Goal: Task Accomplishment & Management: Use online tool/utility

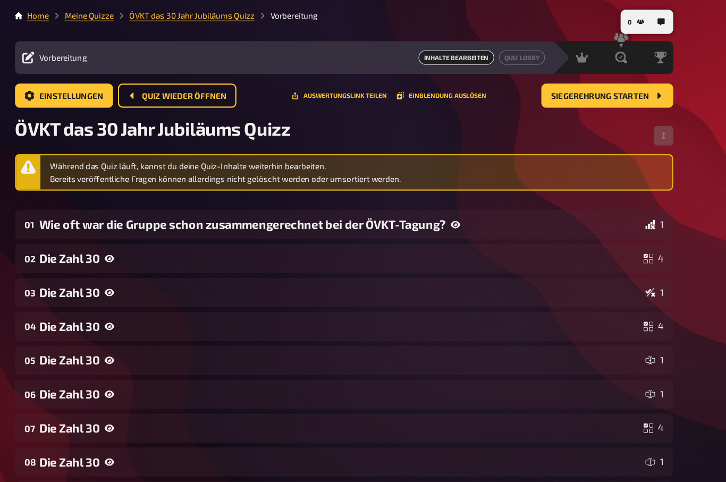
click at [640, 21] on icon "button" at bounding box center [643, 19] width 6 height 6
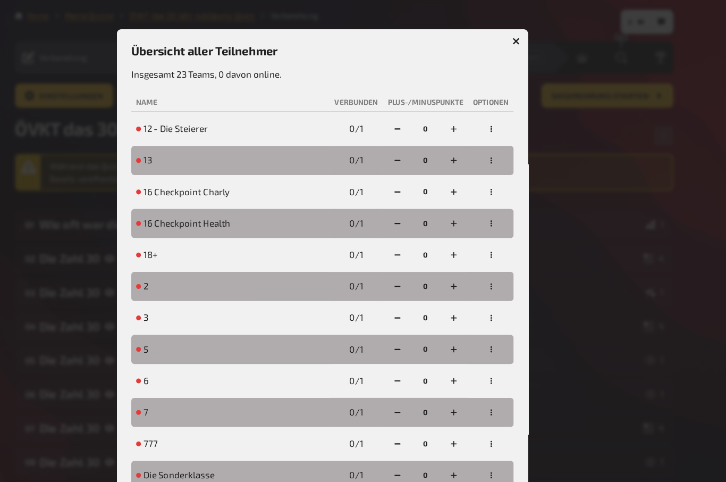
click at [206, 119] on span "12 - Die Steierer" at bounding box center [234, 113] width 56 height 11
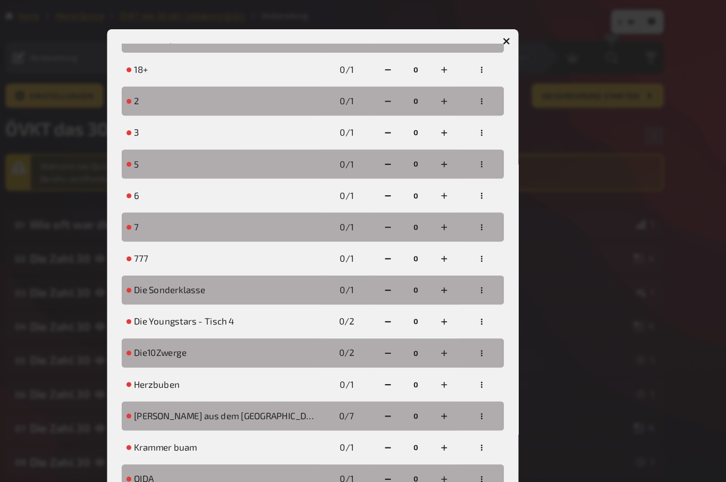
click at [525, 34] on button "button" at bounding box center [533, 36] width 17 height 17
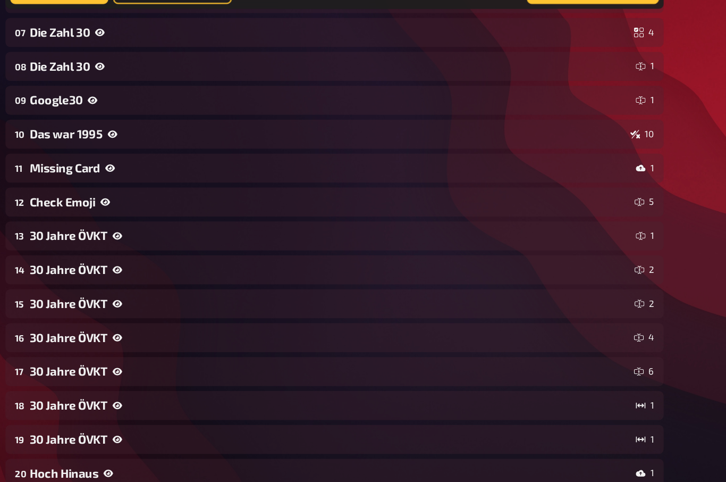
scroll to position [331, 0]
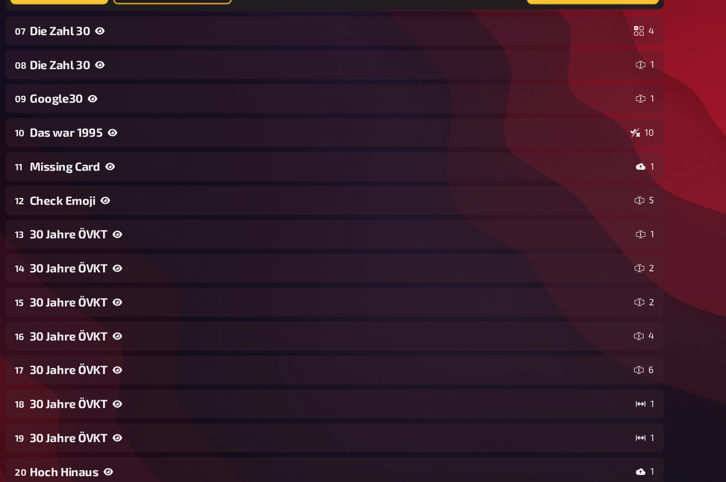
click at [93, 160] on div "11 Missing Card 1" at bounding box center [382, 173] width 579 height 26
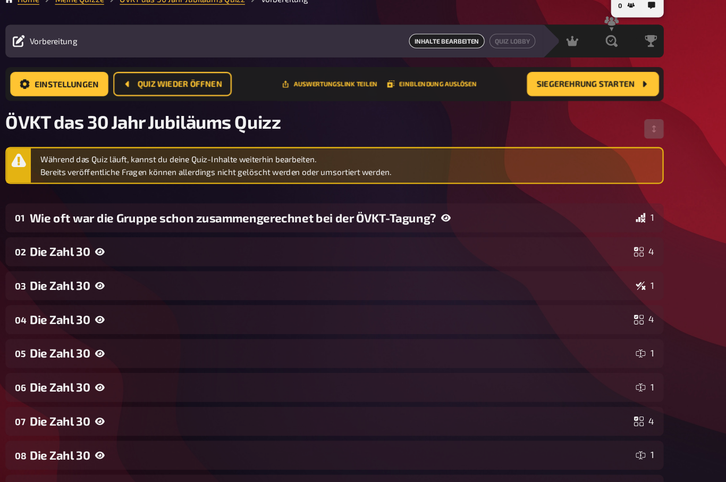
scroll to position [0, 0]
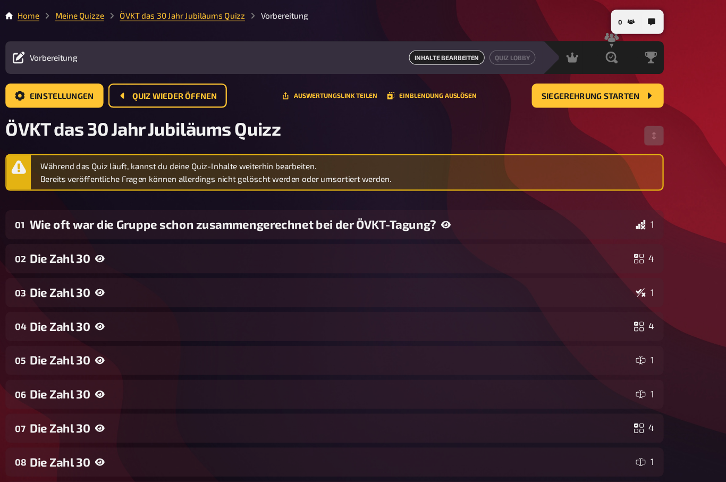
click at [114, 194] on div "Wie oft war die Gruppe schon zusammengerechnet bei der ÖVKT-Tagung?" at bounding box center [378, 197] width 529 height 12
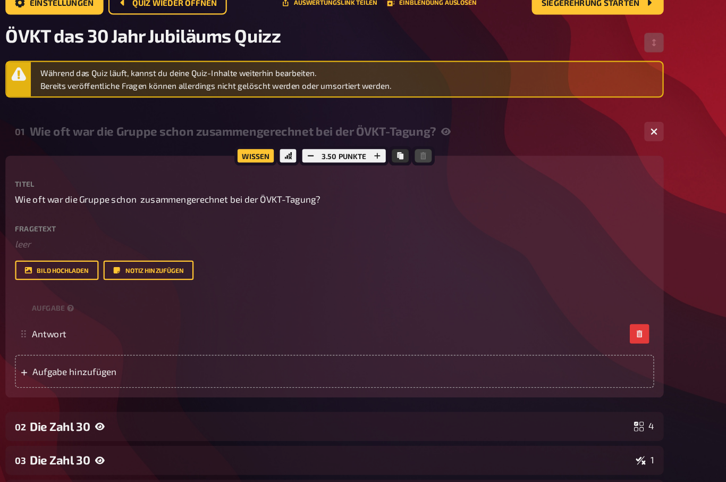
scroll to position [91, 0]
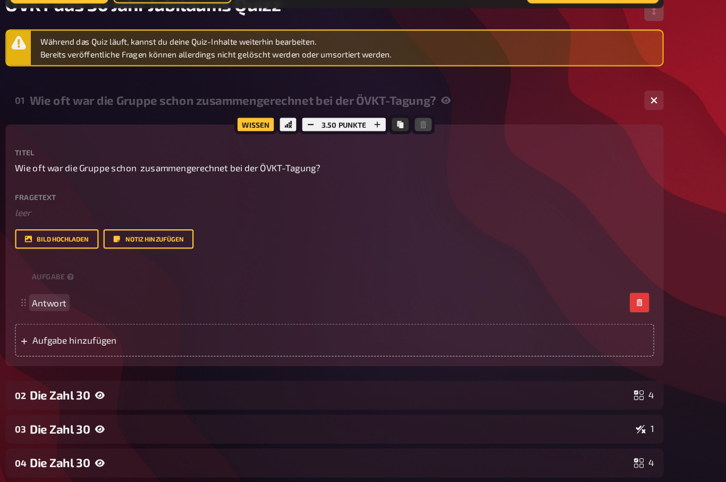
click at [116, 287] on span "Antwort" at bounding box center [131, 292] width 30 height 10
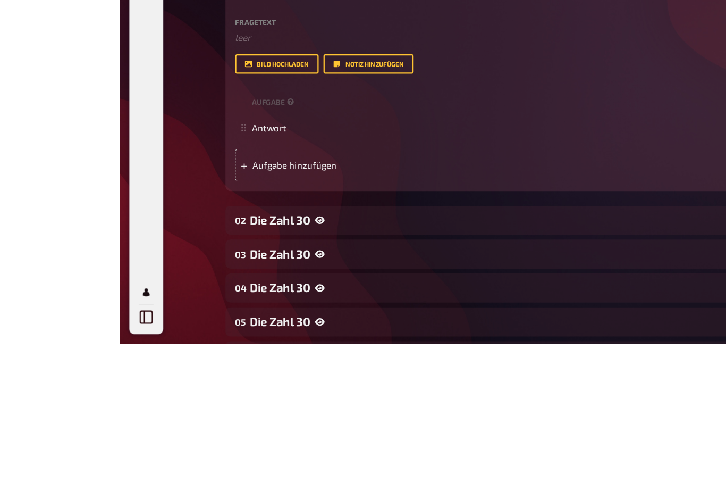
scroll to position [245, 0]
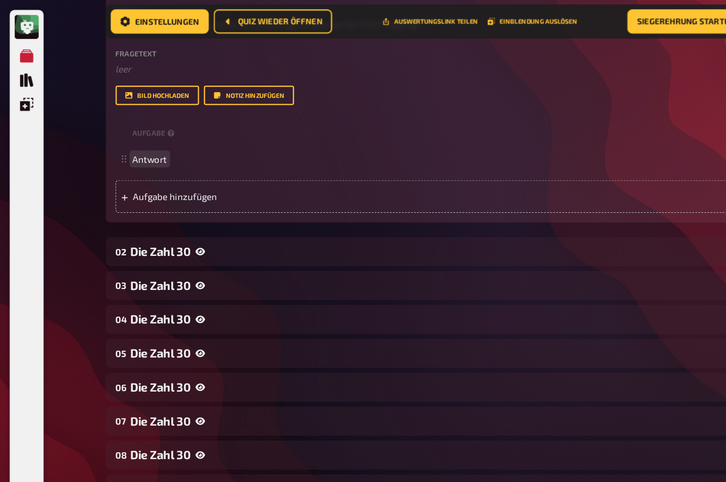
click at [160, 145] on div "Antwort" at bounding box center [383, 139] width 562 height 29
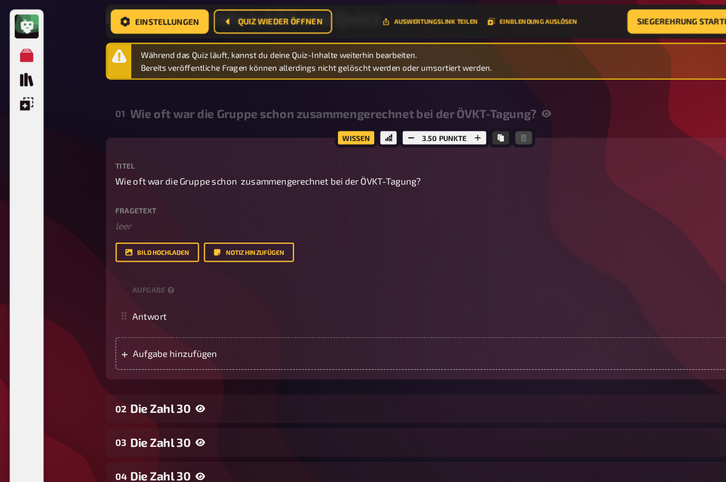
scroll to position [102, 0]
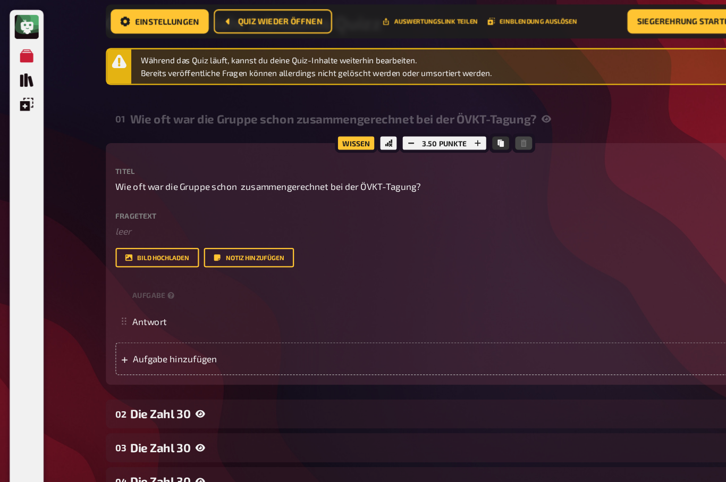
click at [228, 22] on span "Quiz wieder öffnen" at bounding box center [246, 18] width 74 height 7
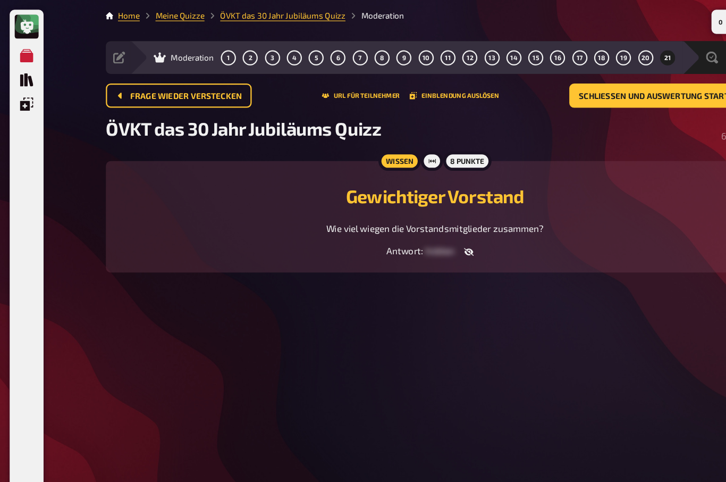
click at [121, 82] on span "Frage wieder verstecken" at bounding box center [163, 84] width 98 height 7
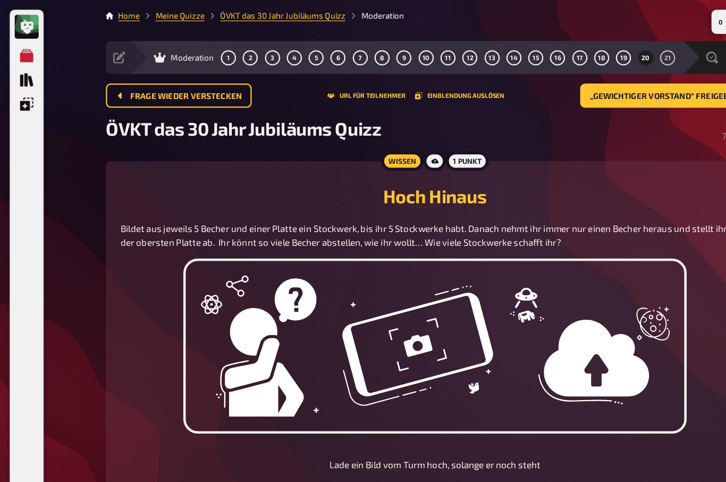
click at [119, 85] on span "Frage wieder verstecken" at bounding box center [163, 84] width 98 height 7
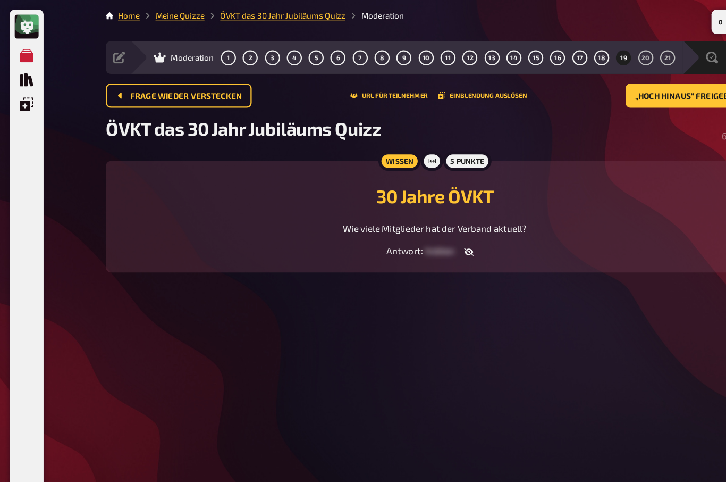
click at [115, 85] on span "Frage wieder verstecken" at bounding box center [163, 84] width 98 height 7
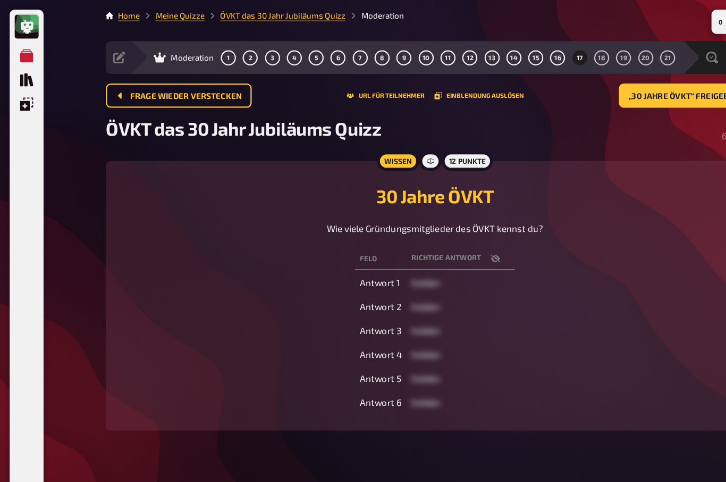
click at [119, 90] on button "Frage wieder verstecken" at bounding box center [157, 83] width 128 height 21
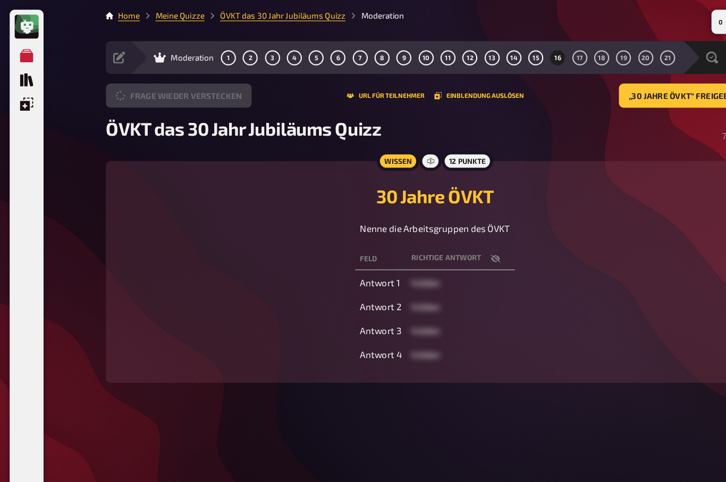
click at [121, 94] on button "Frage wieder verstecken" at bounding box center [157, 83] width 128 height 21
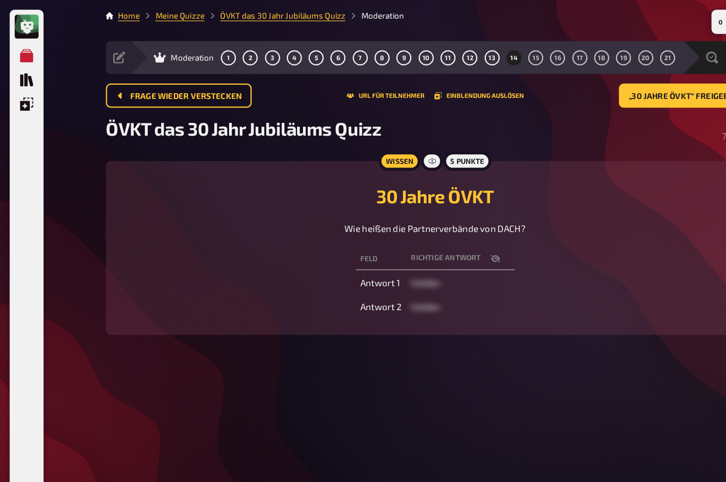
click at [121, 94] on button "Frage wieder verstecken" at bounding box center [157, 83] width 128 height 21
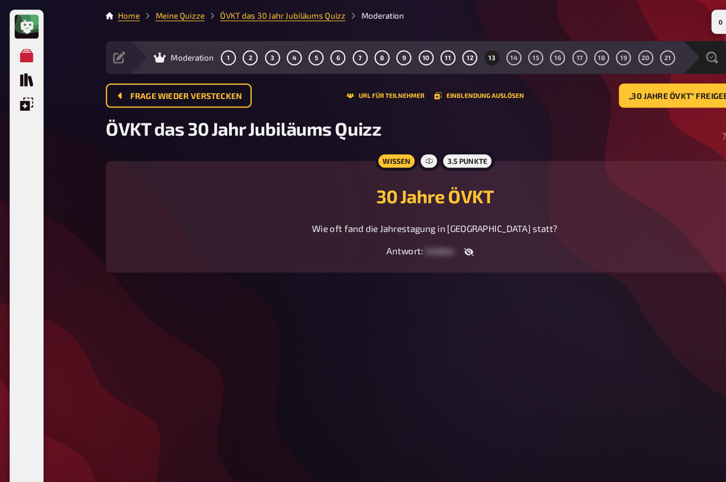
click at [118, 92] on button "Frage wieder verstecken" at bounding box center [157, 83] width 128 height 21
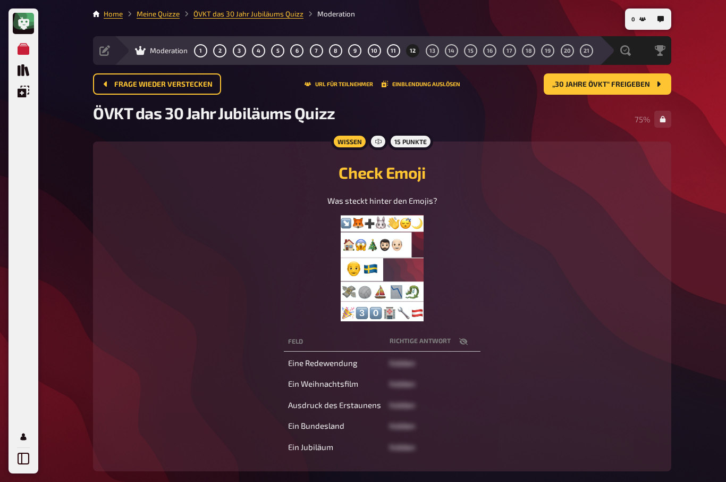
click at [140, 85] on span "Frage wieder verstecken" at bounding box center [163, 84] width 98 height 7
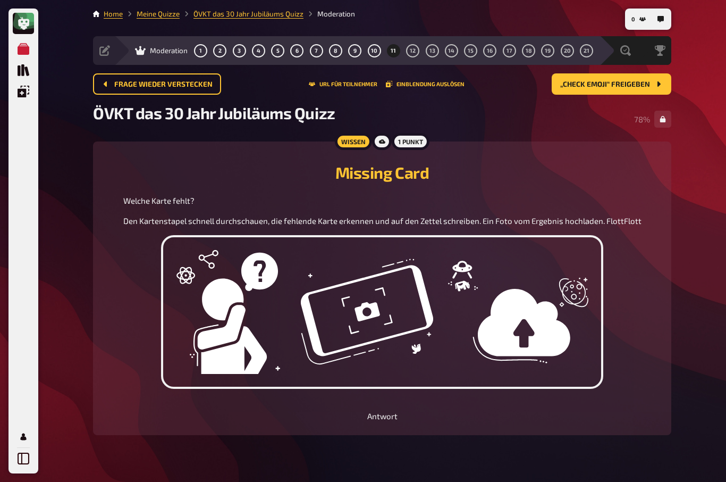
click at [130, 85] on span "Frage wieder verstecken" at bounding box center [163, 84] width 98 height 7
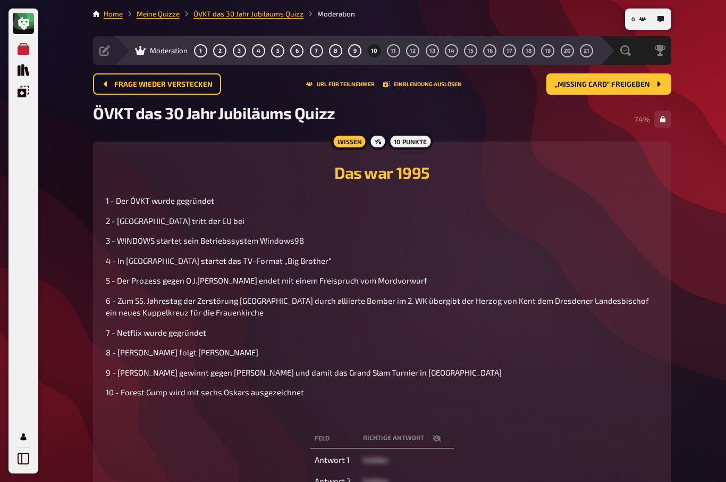
click at [130, 85] on span "Frage wieder verstecken" at bounding box center [163, 84] width 98 height 7
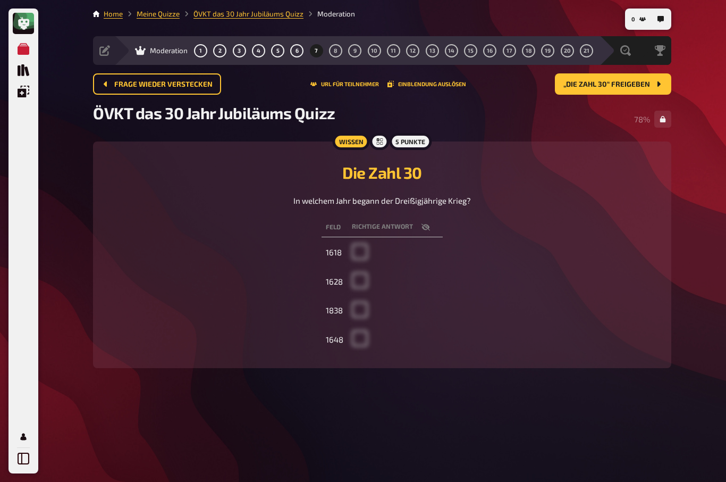
click at [129, 85] on span "Frage wieder verstecken" at bounding box center [163, 84] width 98 height 7
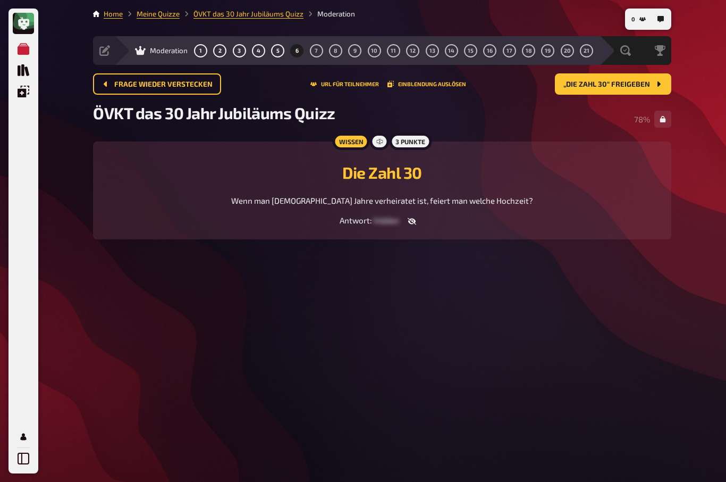
click at [129, 84] on span "Frage wieder verstecken" at bounding box center [163, 84] width 98 height 7
click at [127, 84] on span "Frage wieder verstecken" at bounding box center [163, 84] width 98 height 7
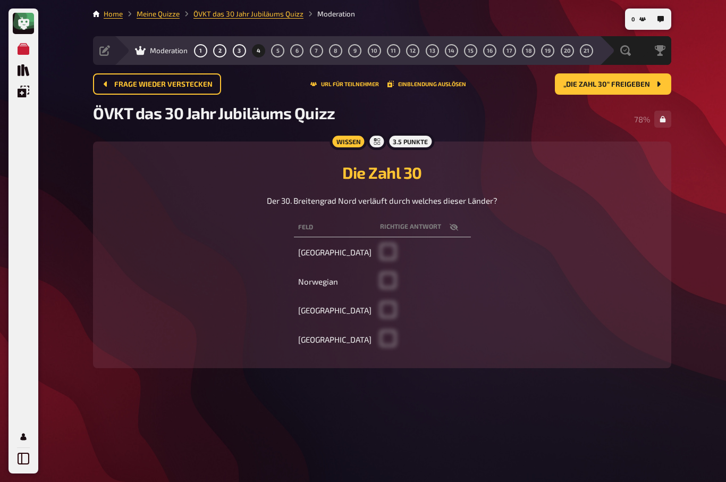
click at [113, 83] on button "Frage wieder verstecken" at bounding box center [157, 83] width 128 height 21
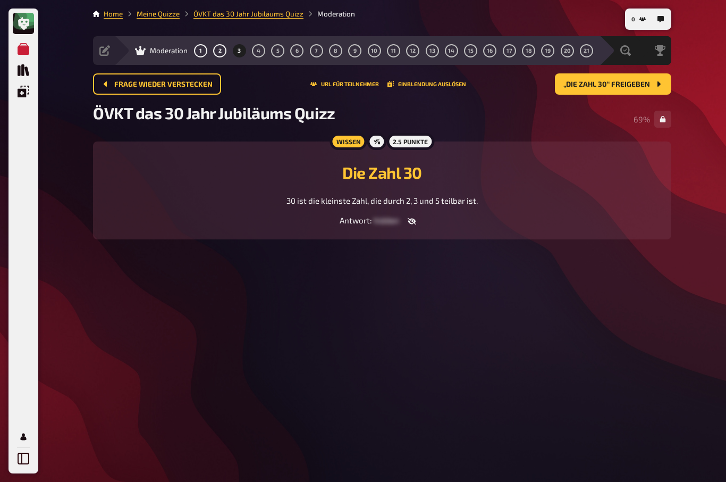
click at [658, 89] on button "„Die Zahl 30“ freigeben" at bounding box center [613, 83] width 116 height 21
click at [658, 88] on button "„Die Zahl 30“ freigeben" at bounding box center [613, 83] width 116 height 21
click at [662, 83] on icon "„Die Zahl 30“ freigeben" at bounding box center [659, 84] width 9 height 9
click at [656, 82] on icon "„Google30“ freigeben" at bounding box center [659, 84] width 9 height 9
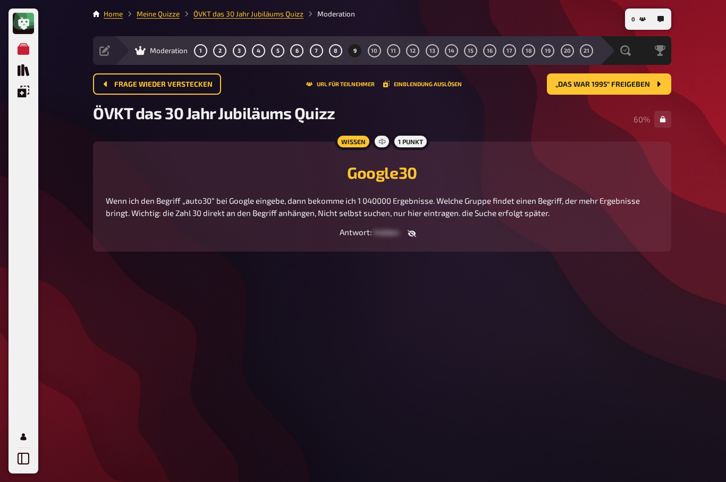
click at [657, 79] on button "„Das war 1995“ freigeben" at bounding box center [609, 83] width 124 height 21
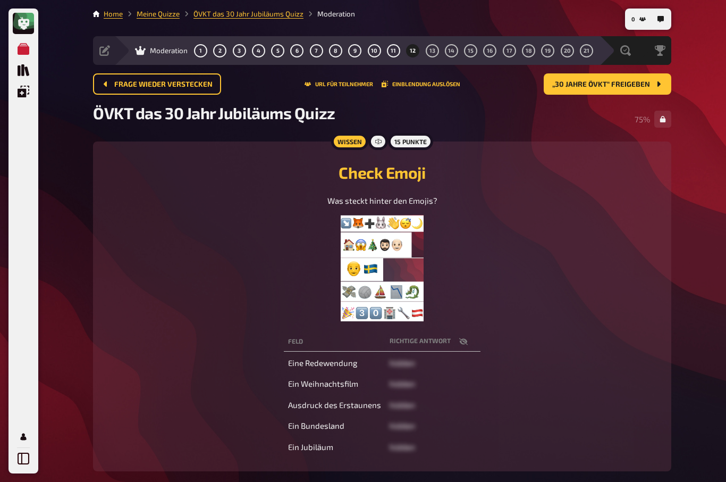
click at [655, 81] on icon "„30 Jahre ÖVKT“ freigeben" at bounding box center [659, 84] width 9 height 9
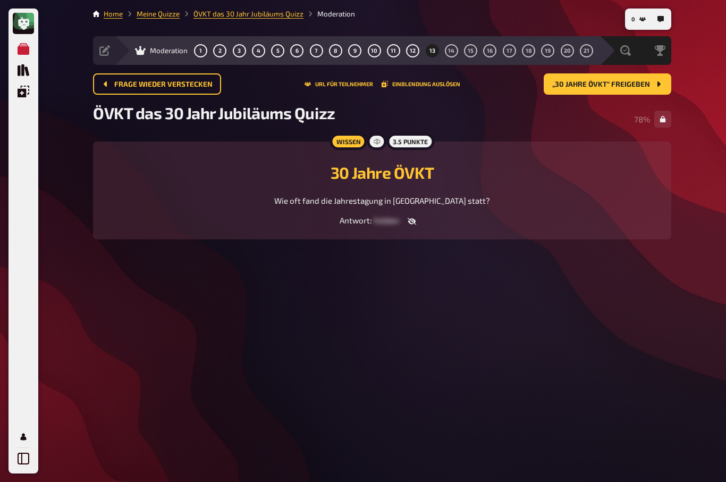
click at [658, 81] on icon "„30 Jahre ÖVKT“ freigeben" at bounding box center [659, 84] width 9 height 9
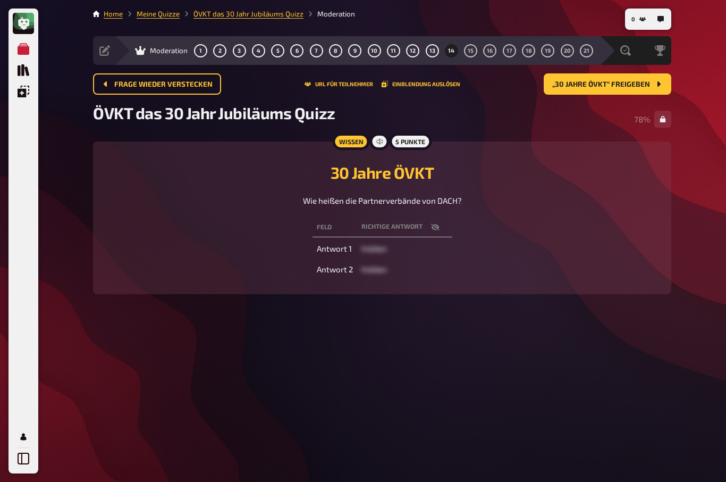
click at [658, 81] on icon "„30 Jahre ÖVKT“ freigeben" at bounding box center [659, 84] width 9 height 9
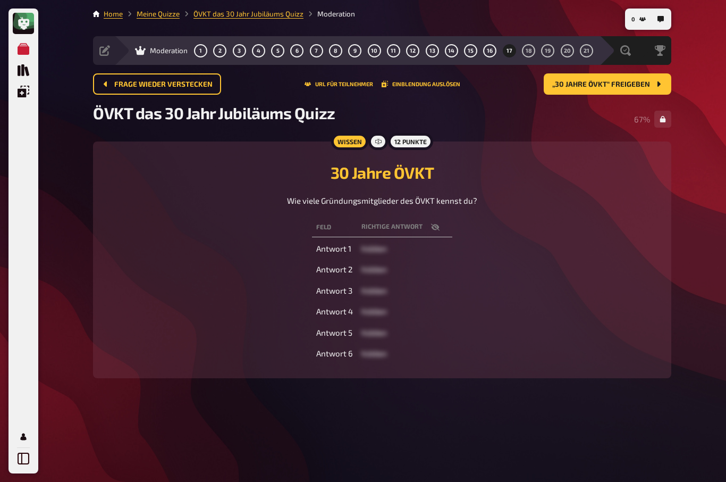
click at [651, 84] on button "„30 Jahre ÖVKT“ freigeben" at bounding box center [608, 83] width 128 height 21
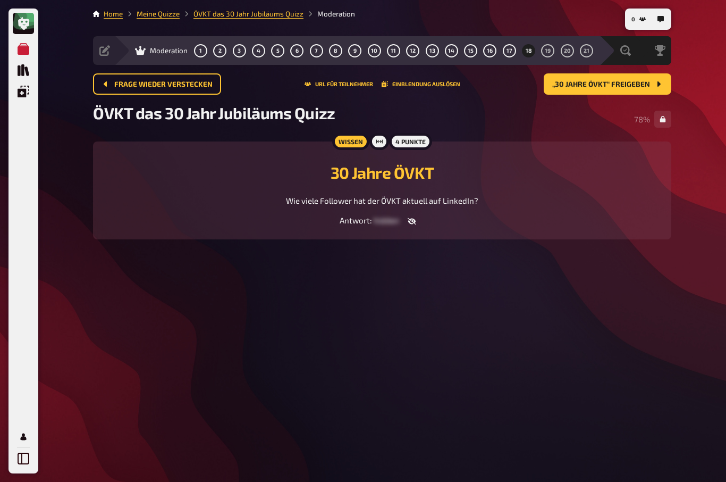
click at [651, 84] on button "„30 Jahre ÖVKT“ freigeben" at bounding box center [608, 83] width 128 height 21
click at [651, 83] on button "„Hoch Hinaus“ freigeben" at bounding box center [611, 83] width 122 height 21
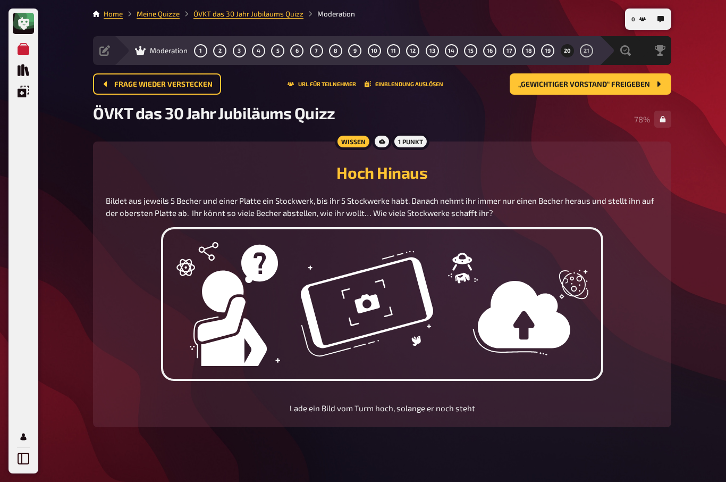
click at [656, 82] on icon "„Gewichtiger Vorstand“ freigeben" at bounding box center [659, 84] width 9 height 9
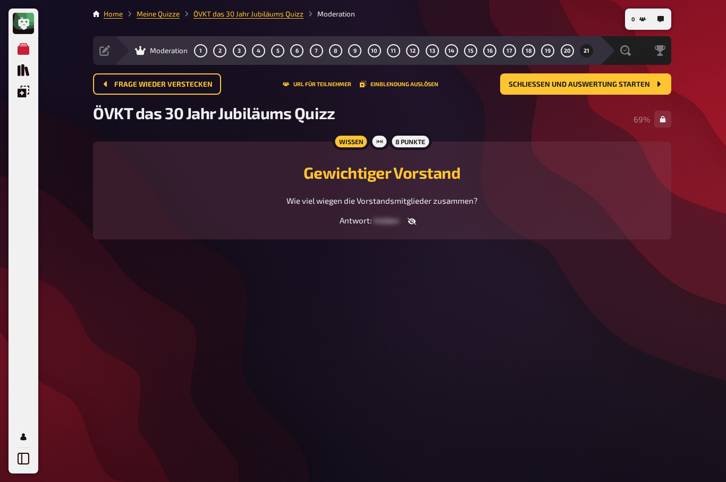
click at [656, 83] on icon "Schließen und Auswertung starten" at bounding box center [659, 84] width 9 height 9
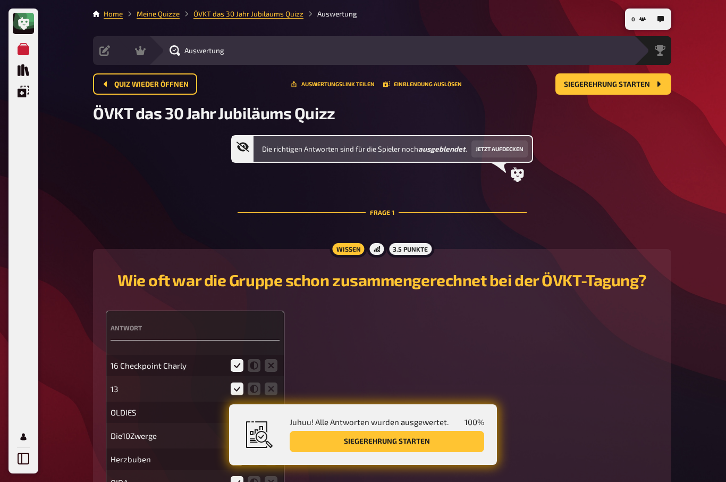
click at [441, 81] on button "Einblendung auslösen" at bounding box center [422, 84] width 79 height 6
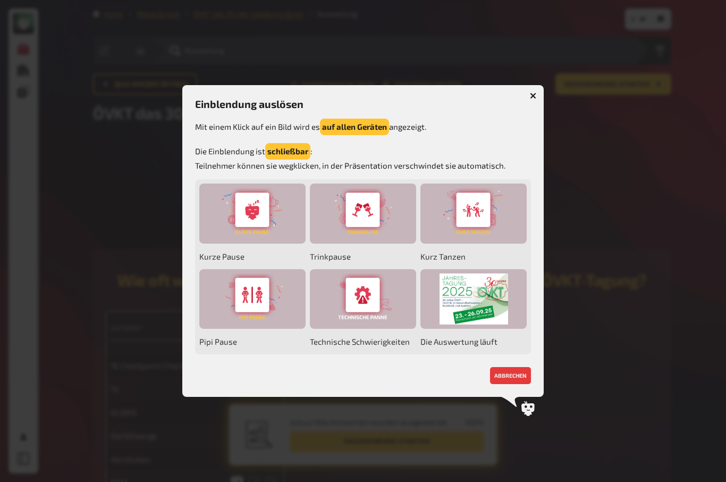
click at [260, 208] on div at bounding box center [252, 213] width 106 height 60
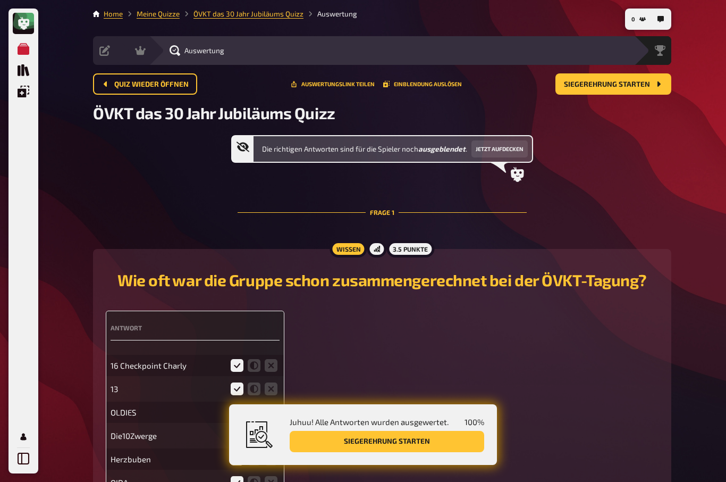
click at [661, 51] on div "Siegerehrung" at bounding box center [660, 50] width 23 height 11
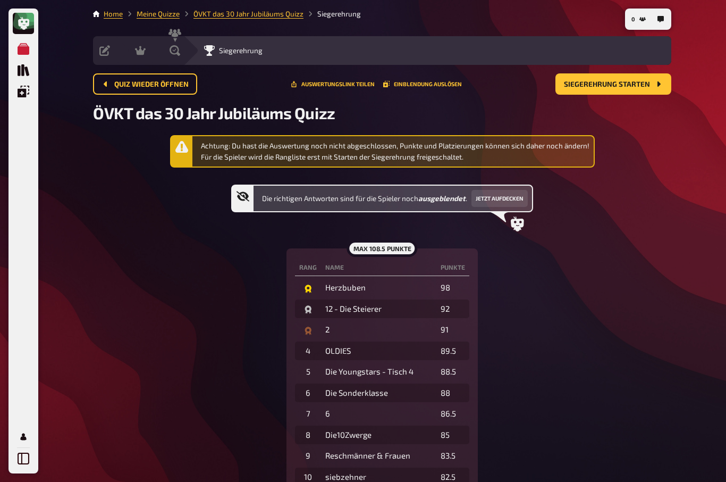
click at [648, 15] on button "0" at bounding box center [639, 19] width 23 height 17
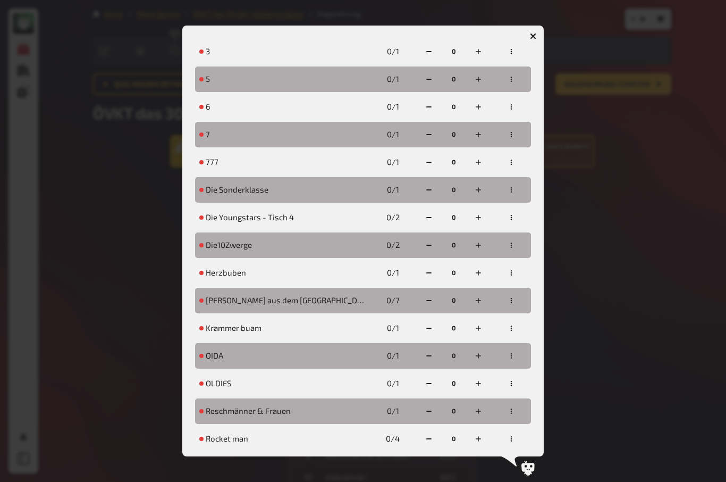
click at [587, 279] on div at bounding box center [363, 241] width 726 height 482
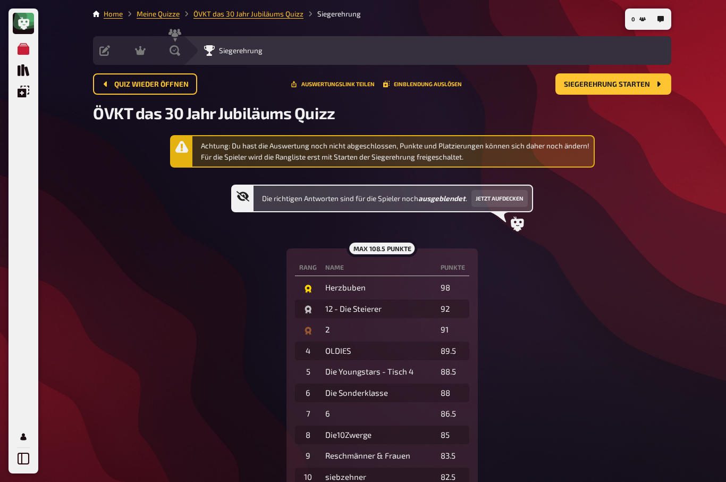
click at [643, 18] on icon "button" at bounding box center [643, 19] width 6 height 4
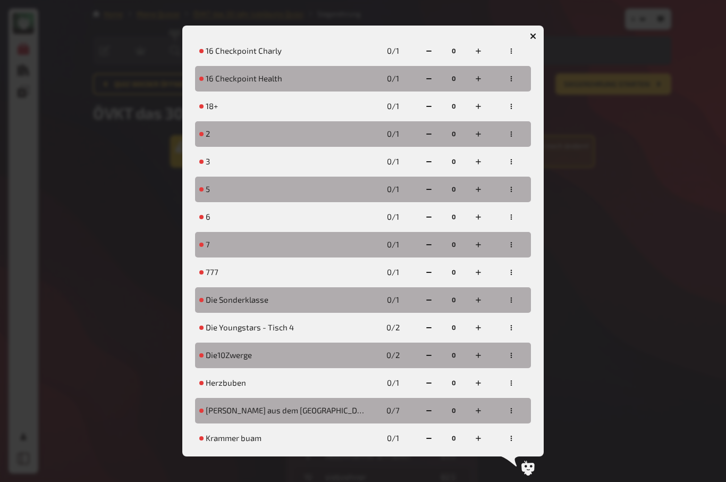
scroll to position [118, 0]
click at [481, 386] on icon "button" at bounding box center [478, 382] width 6 height 6
click at [479, 386] on icon "button" at bounding box center [478, 382] width 6 height 6
click at [534, 33] on icon "button" at bounding box center [533, 36] width 6 height 6
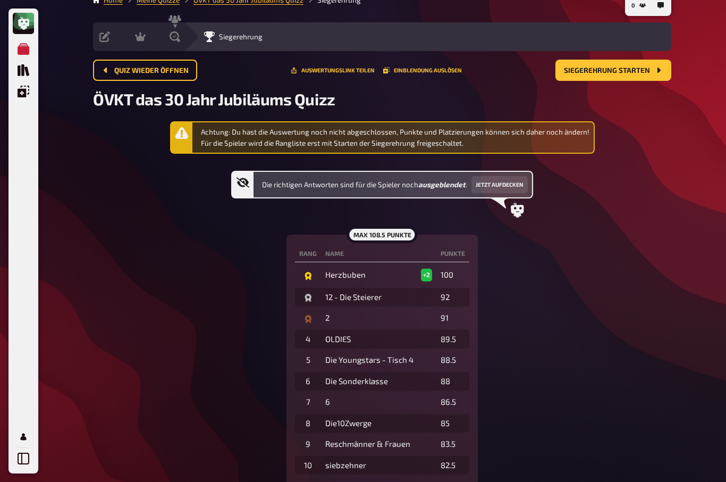
scroll to position [0, 0]
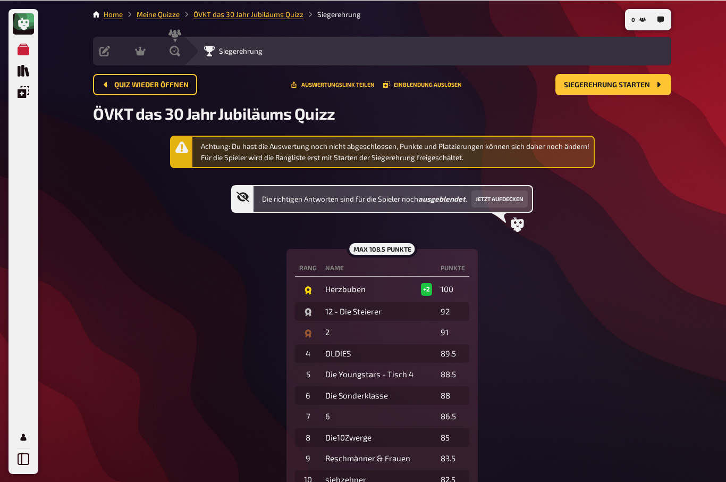
click at [21, 47] on icon "Meine Quizze" at bounding box center [24, 49] width 12 height 12
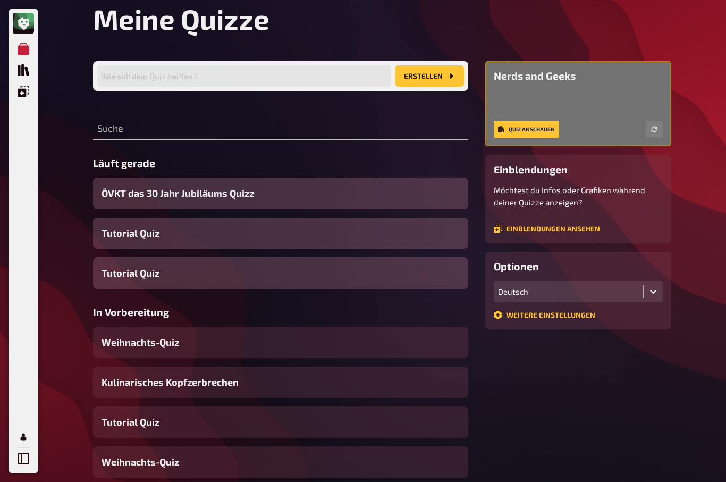
scroll to position [37, 0]
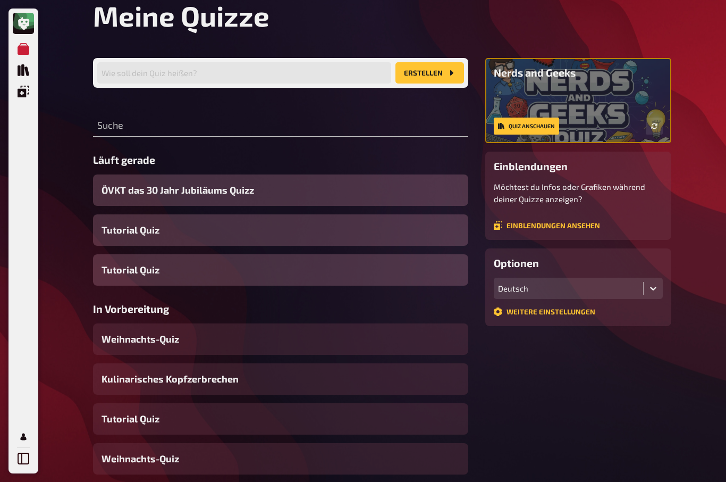
click at [128, 264] on span "Tutorial Quiz" at bounding box center [131, 270] width 58 height 14
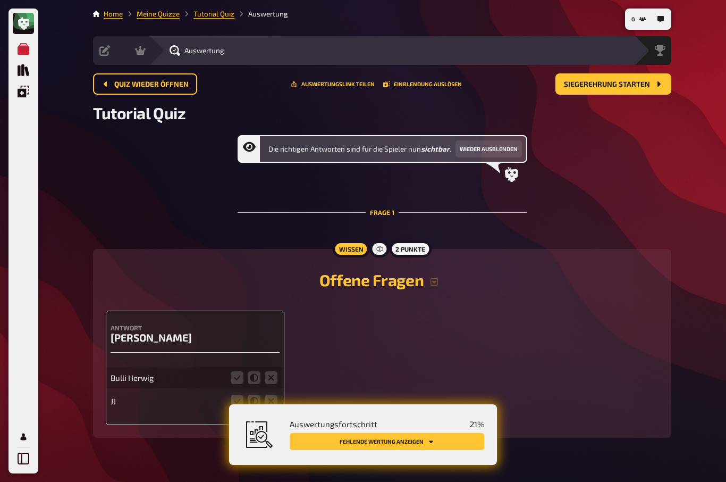
click at [663, 44] on div "Siegerehrung" at bounding box center [652, 50] width 37 height 29
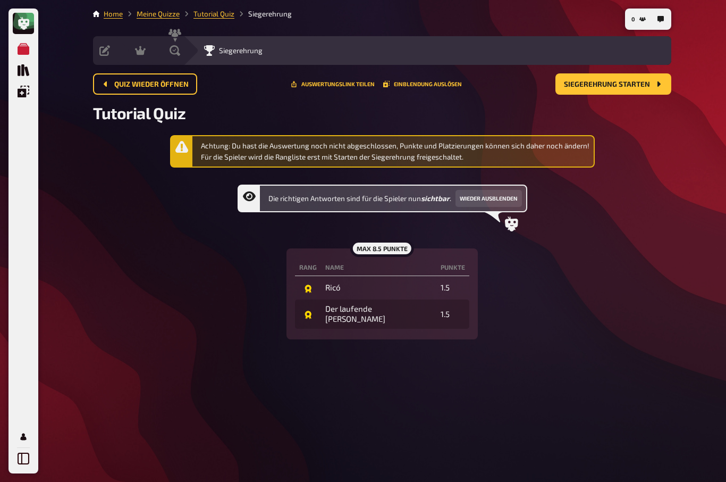
click at [662, 14] on button "button" at bounding box center [661, 19] width 17 height 17
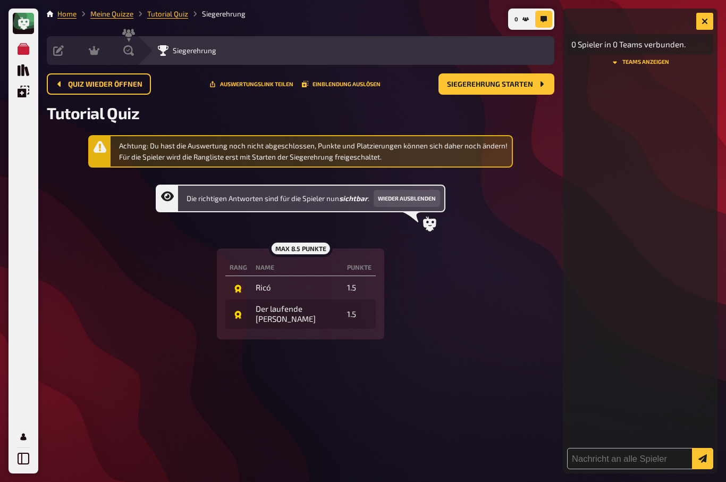
click at [526, 13] on button "0" at bounding box center [522, 19] width 23 height 17
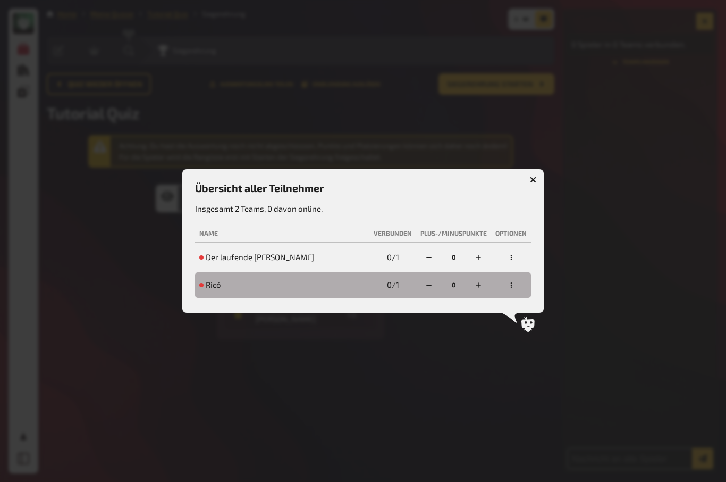
click at [538, 175] on button "button" at bounding box center [533, 179] width 17 height 17
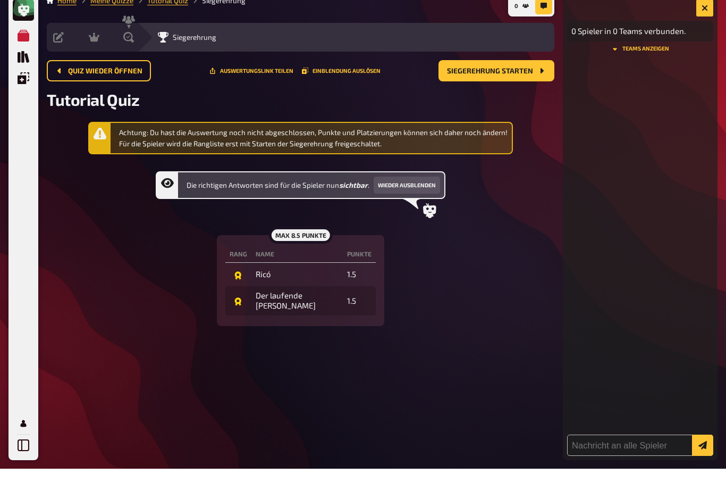
scroll to position [37, 0]
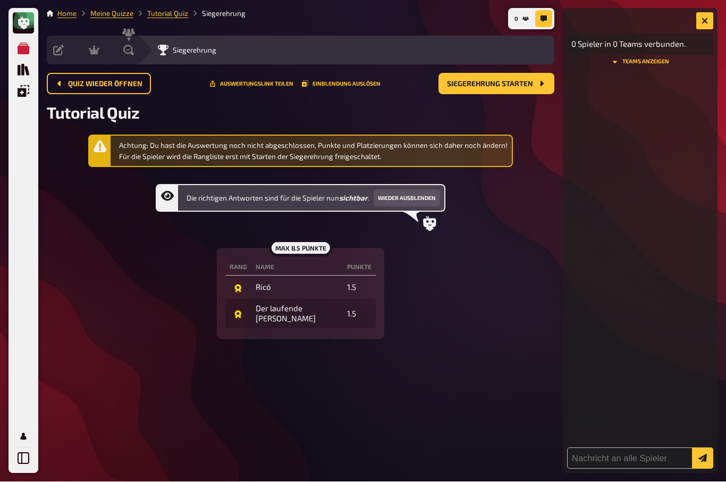
click at [431, 190] on button "Wieder ausblenden" at bounding box center [407, 198] width 66 height 17
click at [23, 455] on icon at bounding box center [24, 459] width 12 height 12
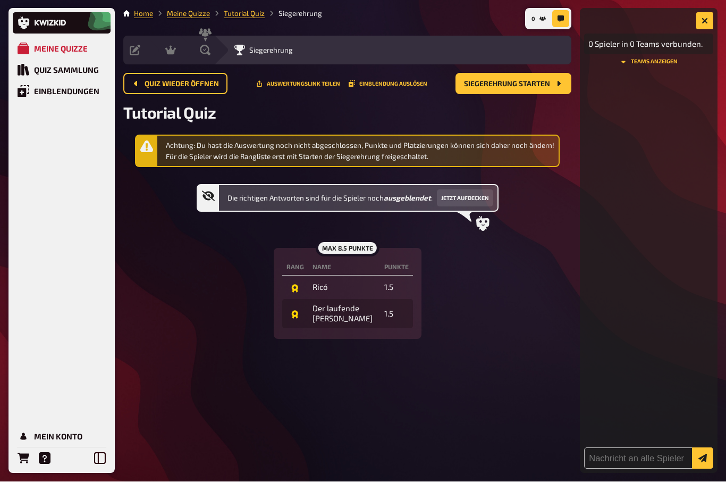
click at [43, 382] on div "Meine Quizze Quiz Sammlung Einblendungen Mein Konto" at bounding box center [62, 253] width 98 height 431
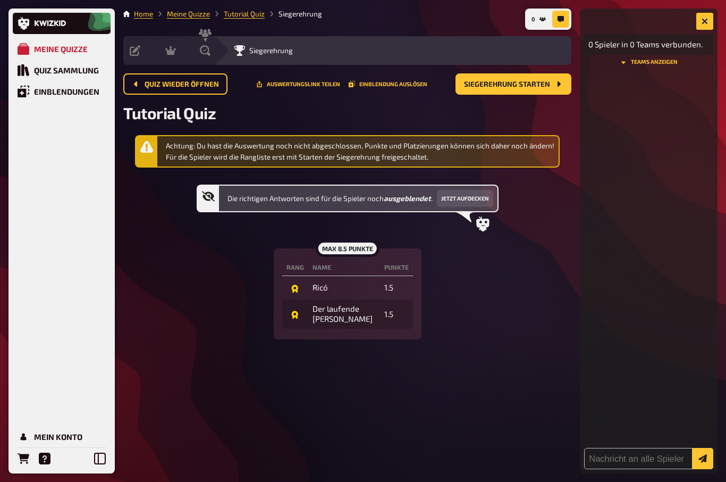
scroll to position [0, 0]
click at [142, 11] on link "Home" at bounding box center [143, 14] width 19 height 9
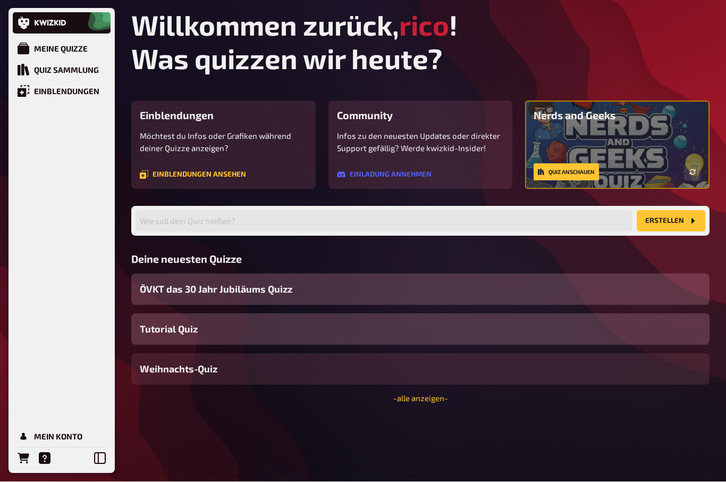
click at [423, 403] on link "- alle anzeigen -" at bounding box center [421, 399] width 55 height 10
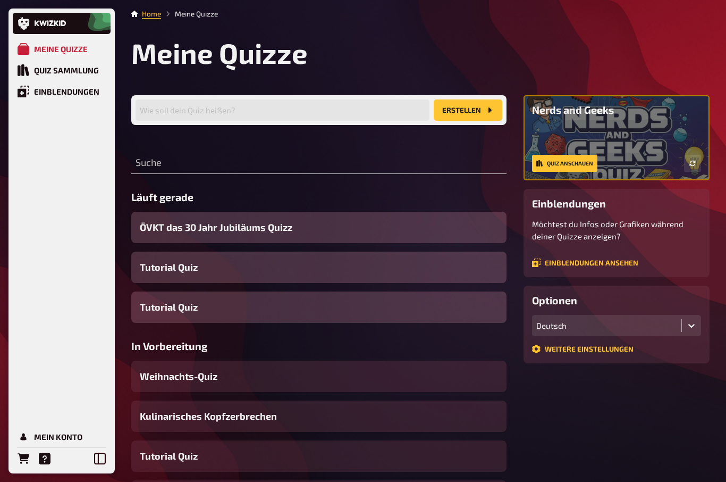
click at [154, 224] on span "ÖVKT das 30 Jahr Jubiläums Quizz" at bounding box center [216, 227] width 153 height 14
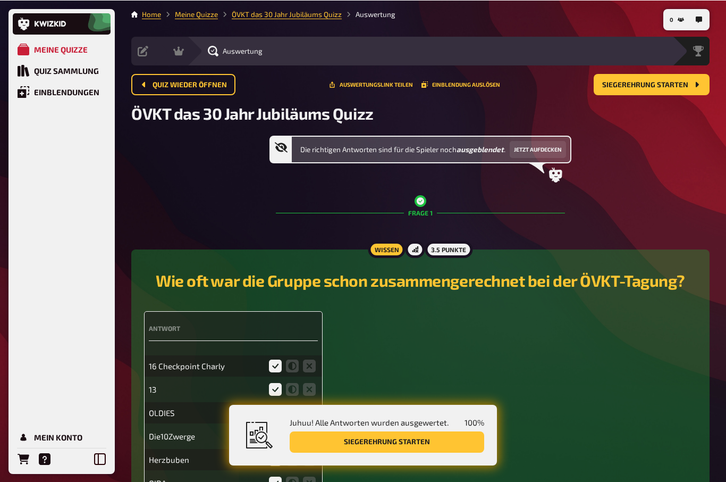
click at [179, 52] on icon at bounding box center [178, 50] width 11 height 9
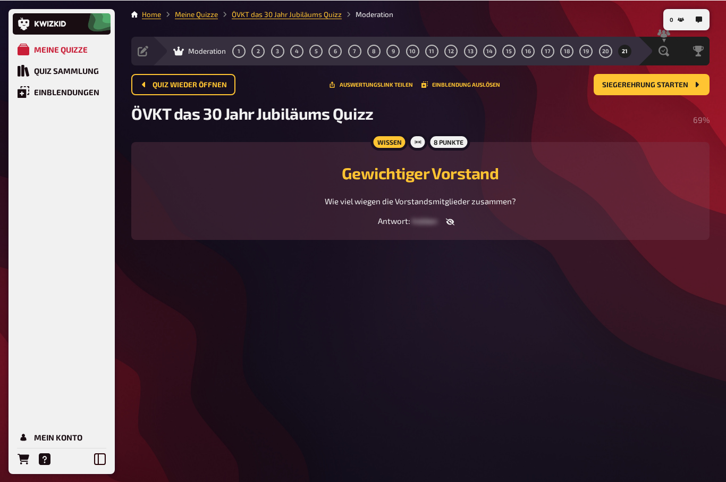
click at [144, 54] on icon at bounding box center [143, 50] width 11 height 11
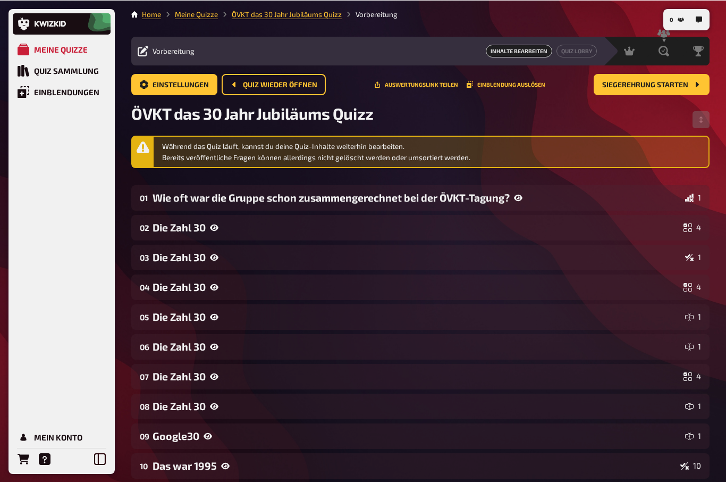
click at [702, 51] on div "Siegerehrung" at bounding box center [698, 50] width 23 height 11
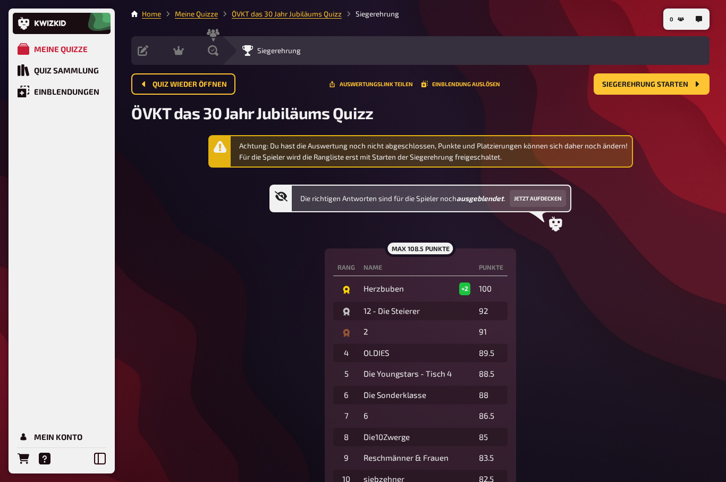
click at [140, 53] on icon at bounding box center [143, 50] width 11 height 11
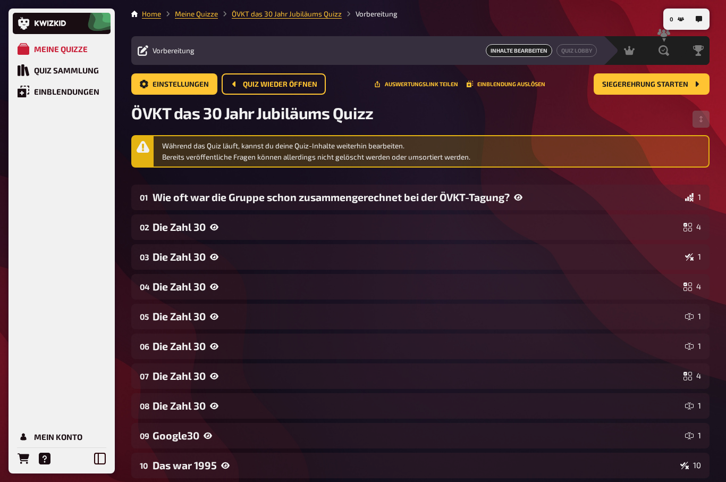
click at [580, 51] on link "Quiz Lobby" at bounding box center [577, 50] width 40 height 13
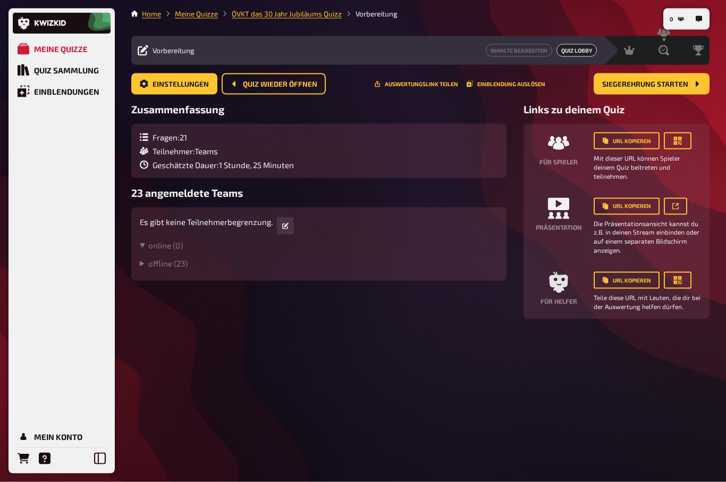
click at [518, 81] on button "Einblendung auslösen" at bounding box center [506, 84] width 79 height 6
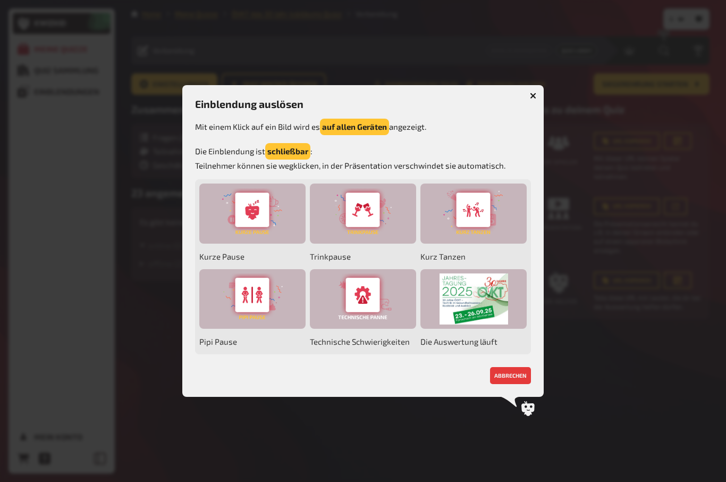
click at [498, 299] on div at bounding box center [474, 299] width 106 height 60
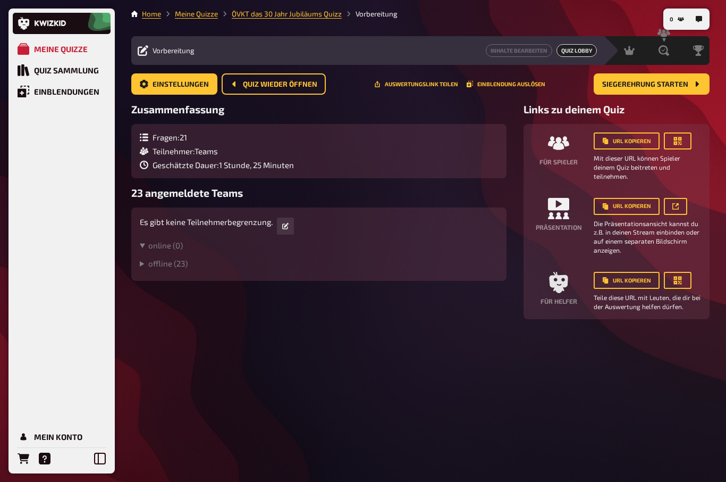
click at [666, 13] on button "0" at bounding box center [677, 19] width 23 height 17
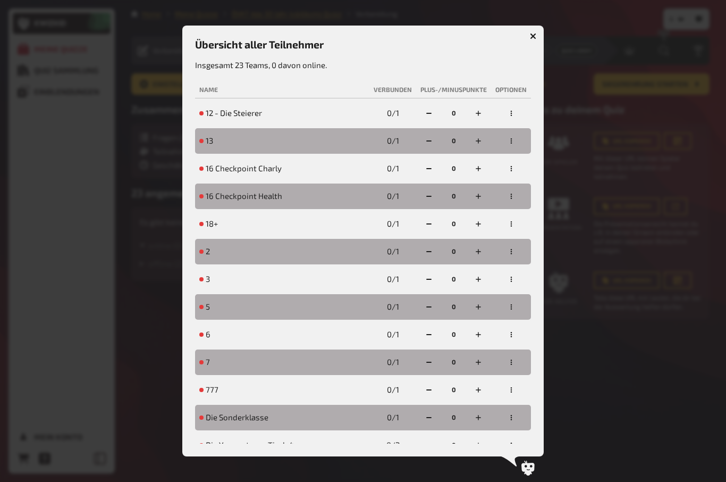
click at [520, 119] on button "button" at bounding box center [511, 113] width 17 height 17
click at [538, 467] on div at bounding box center [363, 241] width 726 height 482
